Goal: Transaction & Acquisition: Purchase product/service

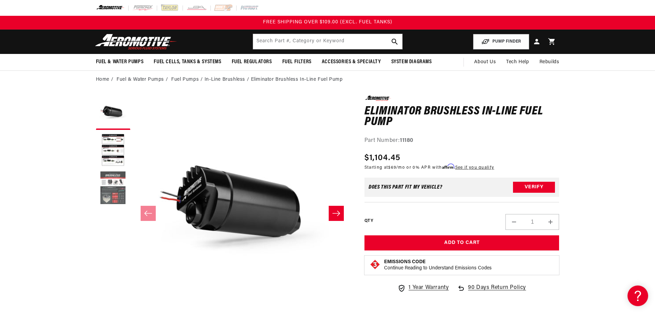
drag, startPoint x: 88, startPoint y: 249, endPoint x: 104, endPoint y: 174, distance: 76.3
click at [329, 41] on input "text" at bounding box center [327, 41] width 149 height 15
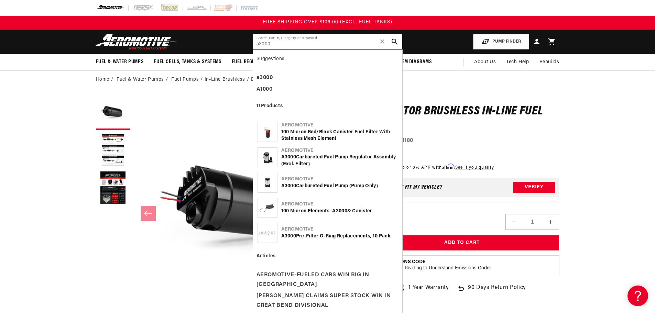
type input "a3000"
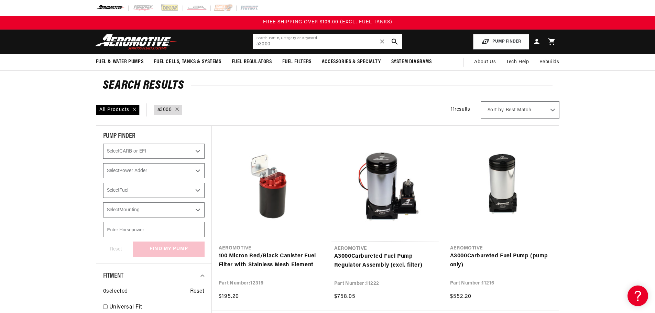
drag, startPoint x: 282, startPoint y: 46, endPoint x: 237, endPoint y: 32, distance: 46.7
click at [237, 32] on header "Fuel & Water Pumps Back In-Tank In-Line Fuel Pumps" at bounding box center [328, 42] width 498 height 24
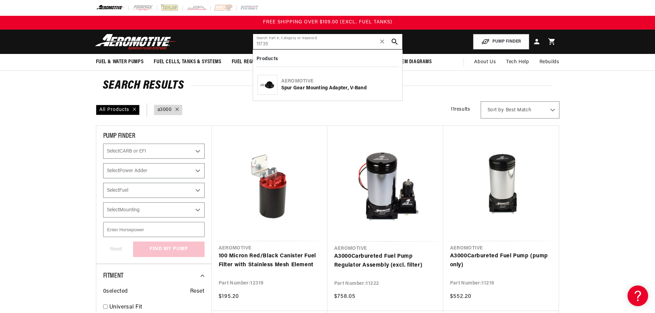
type input "11735"
click at [313, 89] on div "Spur Gear Mounting Adapter, V-Band" at bounding box center [339, 88] width 117 height 7
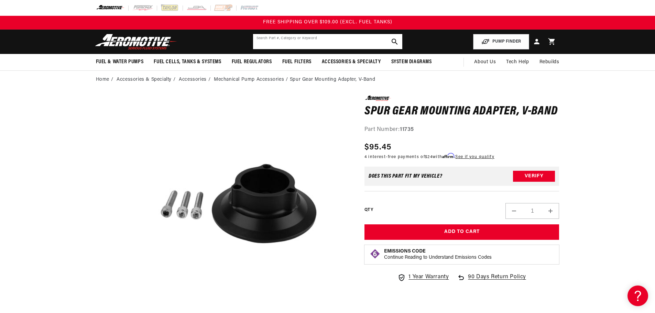
click at [345, 44] on input "text" at bounding box center [327, 41] width 149 height 15
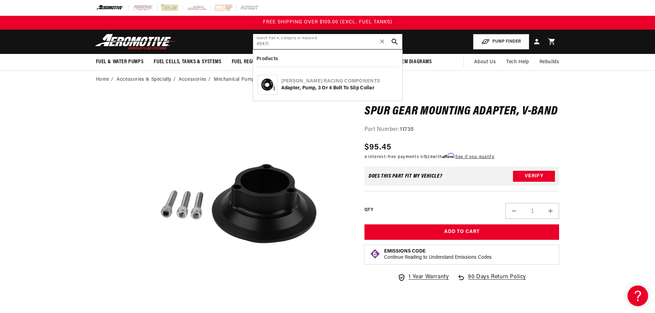
type input "49411"
click at [332, 85] on div "Adapter, Pump, 3 or 4 Bolt to Slip Collar" at bounding box center [339, 88] width 117 height 7
